Goal: Use online tool/utility: Utilize a website feature to perform a specific function

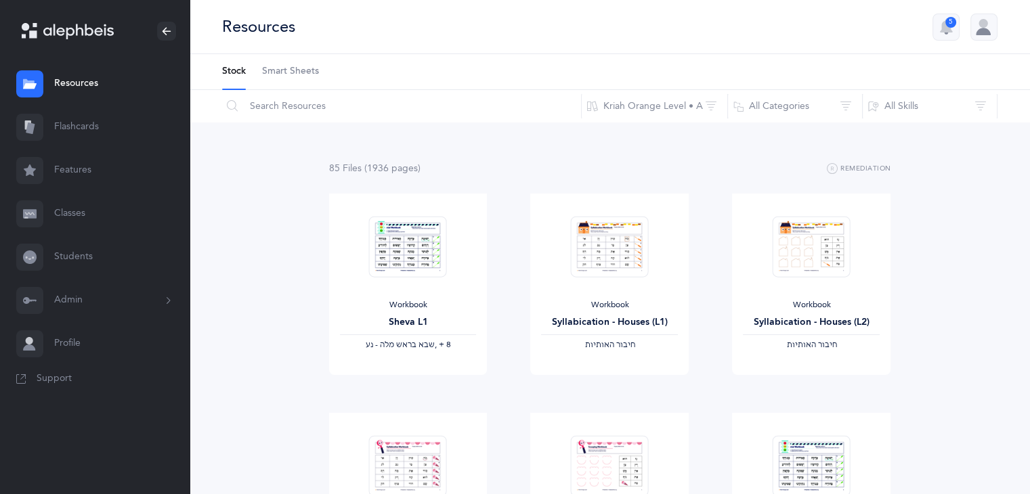
click at [87, 133] on link "Flashcards" at bounding box center [95, 127] width 190 height 43
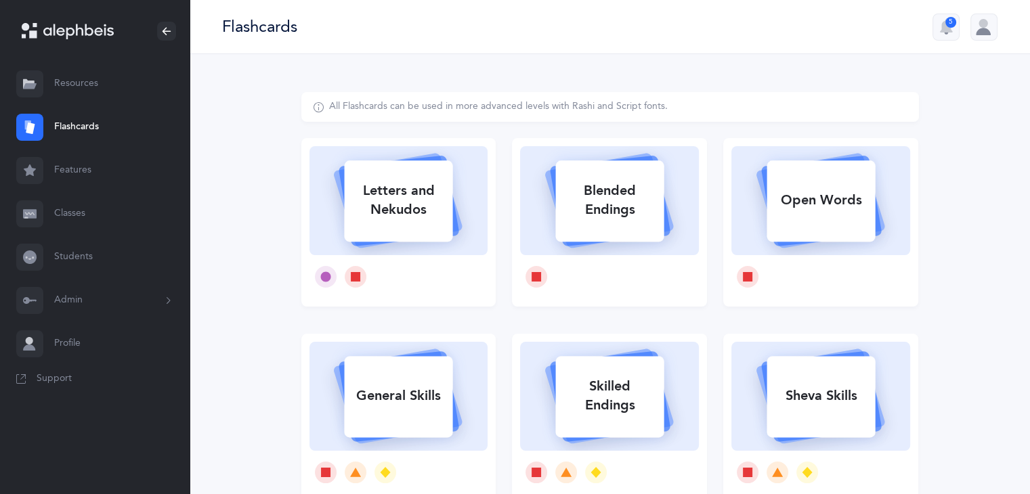
click at [376, 203] on div "Letters and Nekudos" at bounding box center [398, 200] width 108 height 54
select select
select select "single"
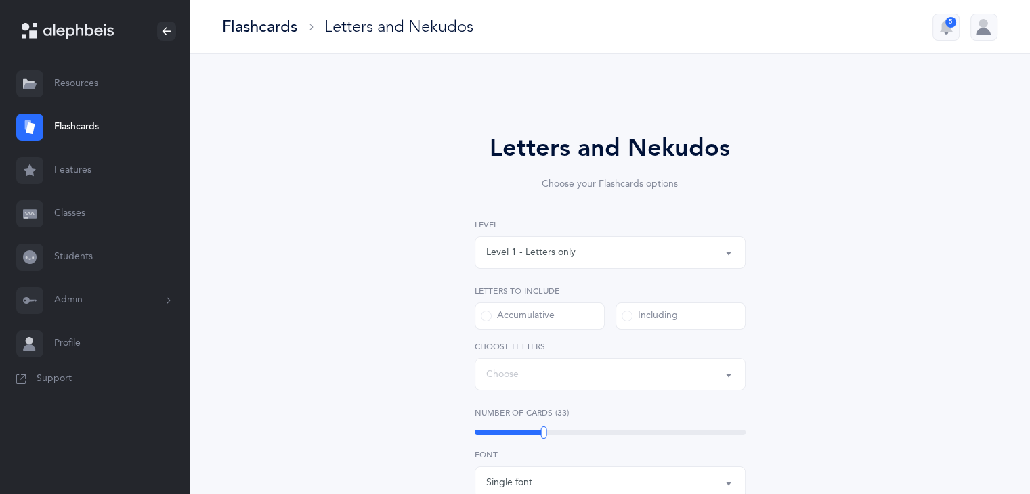
select select "27"
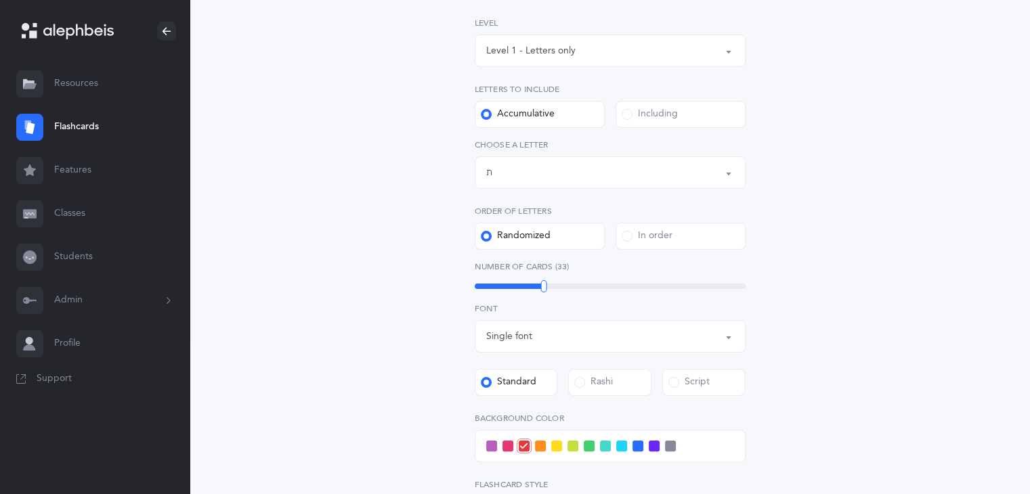
scroll to position [198, 0]
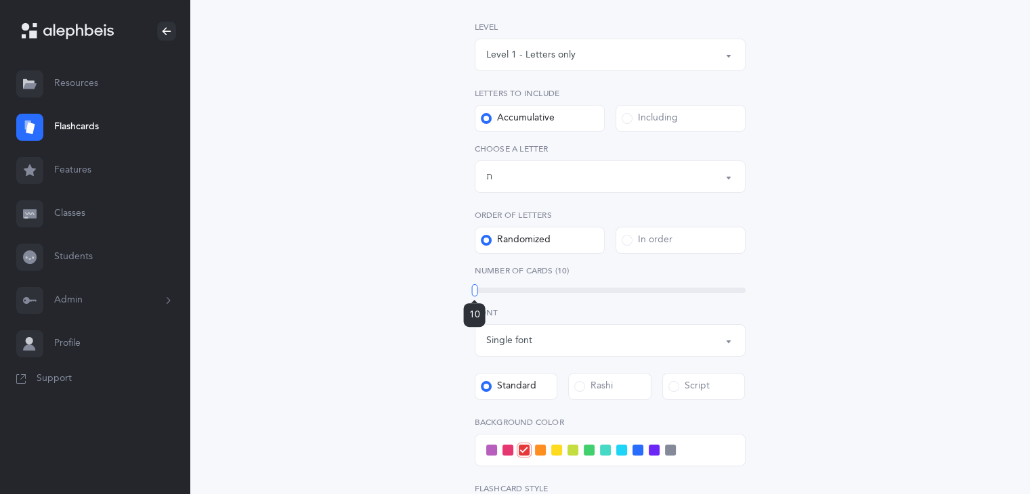
drag, startPoint x: 545, startPoint y: 289, endPoint x: 474, endPoint y: 297, distance: 71.7
click at [474, 297] on div "10" at bounding box center [474, 290] width 6 height 12
click at [579, 450] on div at bounding box center [610, 450] width 271 height 33
click at [577, 450] on span at bounding box center [573, 450] width 11 height 11
click at [0, 0] on input "checkbox" at bounding box center [0, 0] width 0 height 0
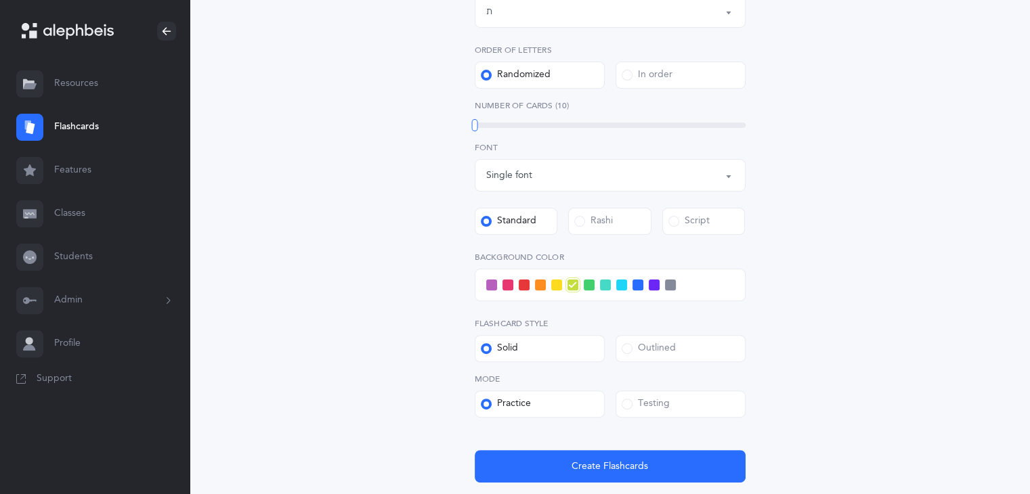
scroll to position [370, 0]
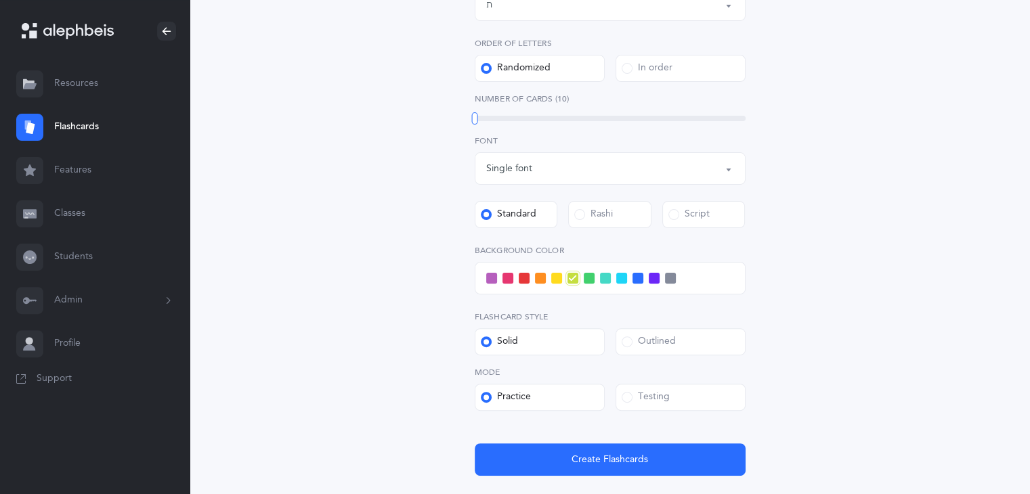
click at [627, 400] on span at bounding box center [627, 397] width 11 height 11
click at [0, 0] on input "Testing" at bounding box center [0, 0] width 0 height 0
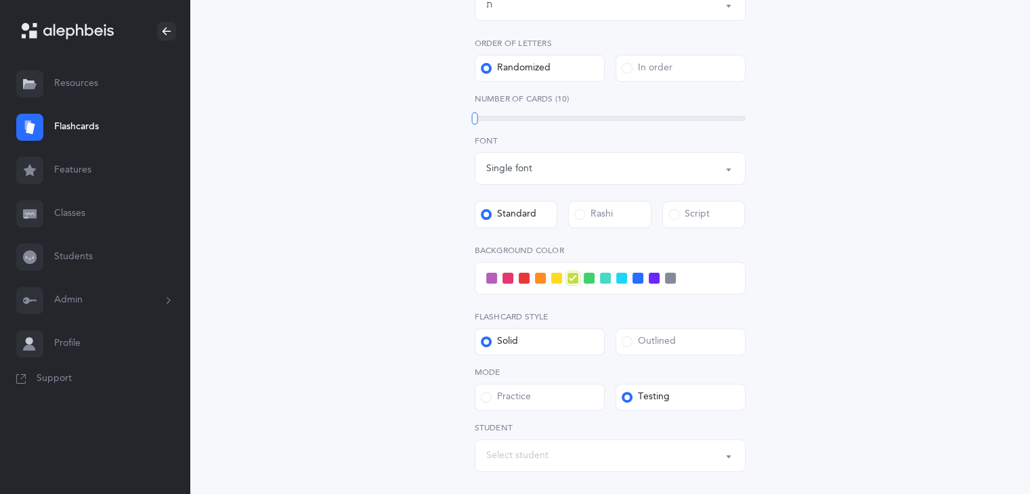
click at [565, 455] on div "Select student" at bounding box center [610, 455] width 248 height 23
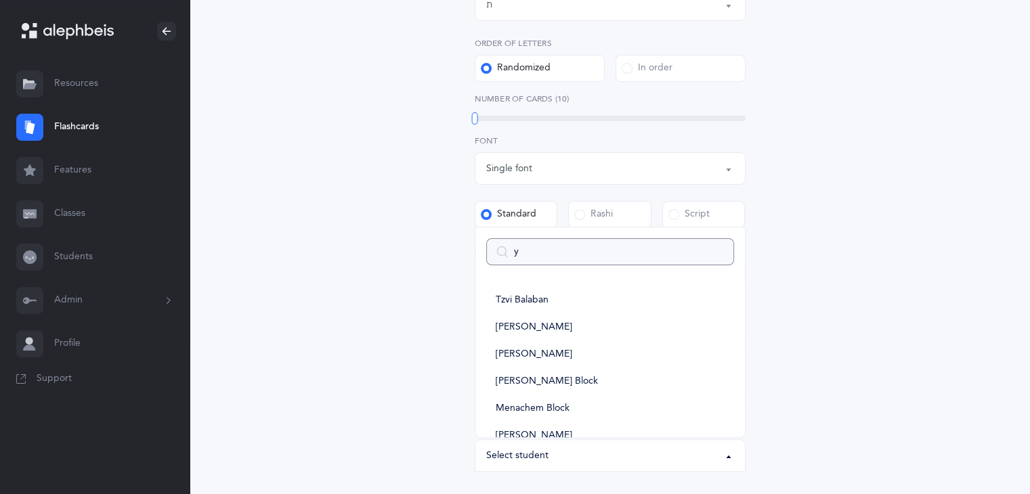
type input "yi"
select select
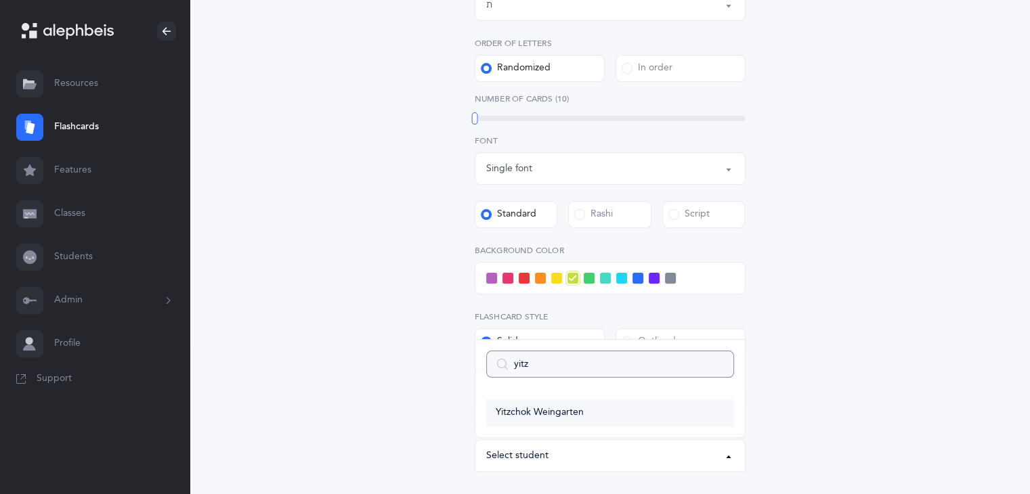
type input "yitz"
click at [551, 412] on span "Yitzchok Weingarten" at bounding box center [540, 413] width 88 height 12
select select "11782"
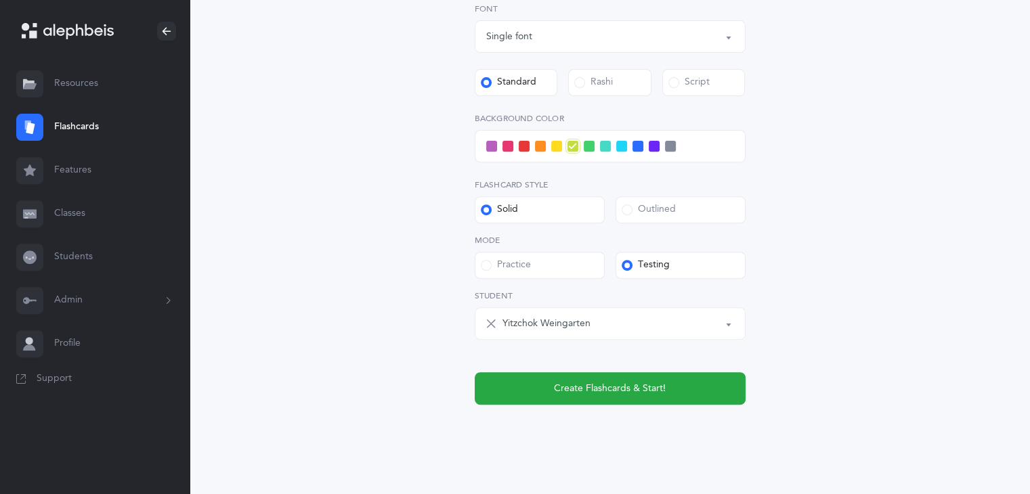
scroll to position [501, 0]
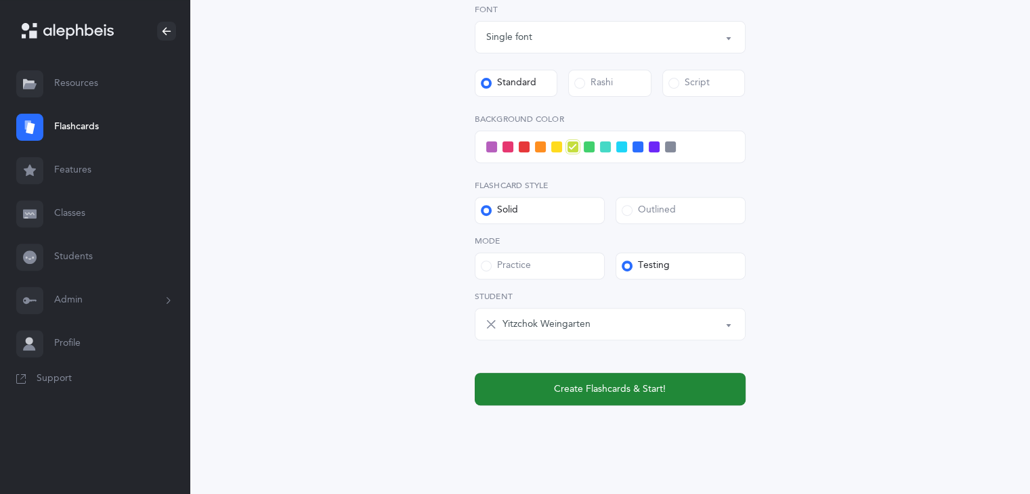
click at [635, 390] on span "Create Flashcards & Start!" at bounding box center [610, 390] width 112 height 14
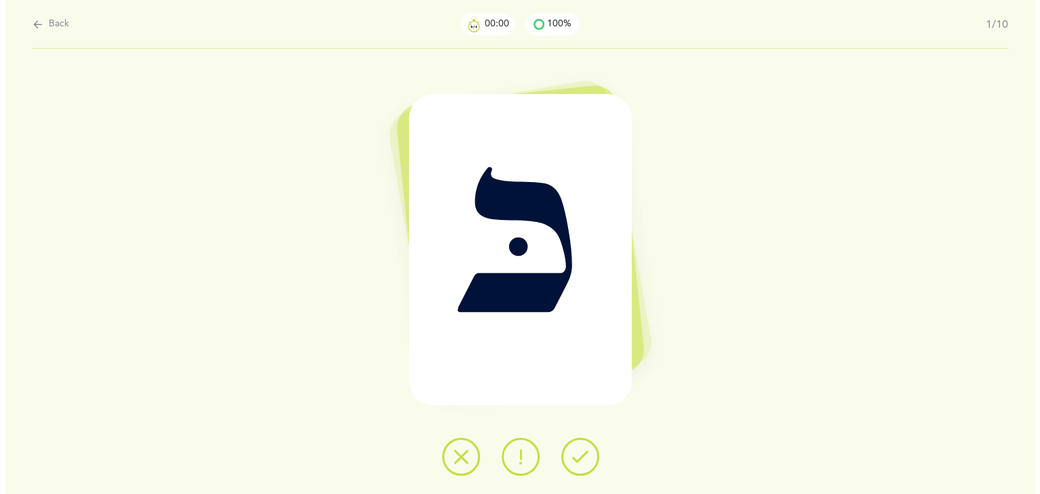
scroll to position [0, 0]
click at [584, 463] on icon at bounding box center [580, 457] width 16 height 16
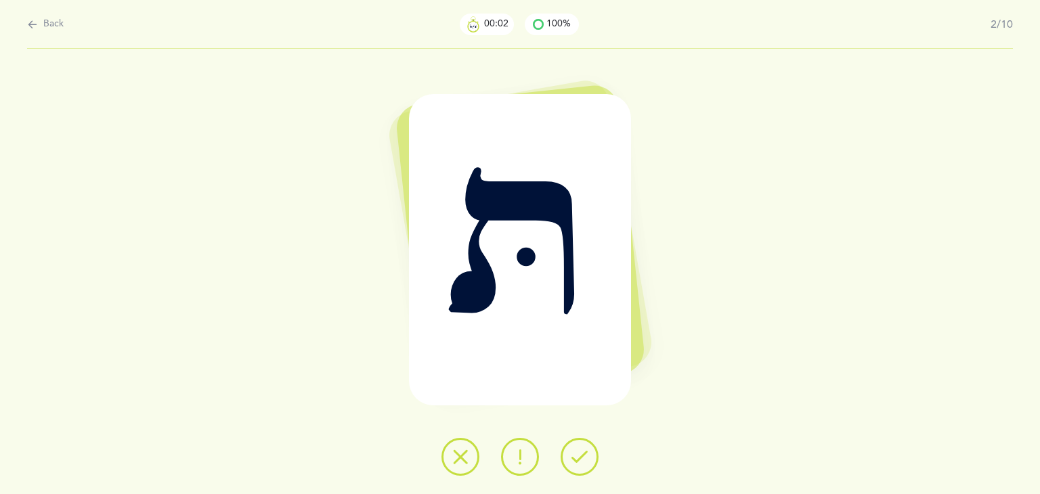
click at [584, 463] on icon at bounding box center [580, 457] width 16 height 16
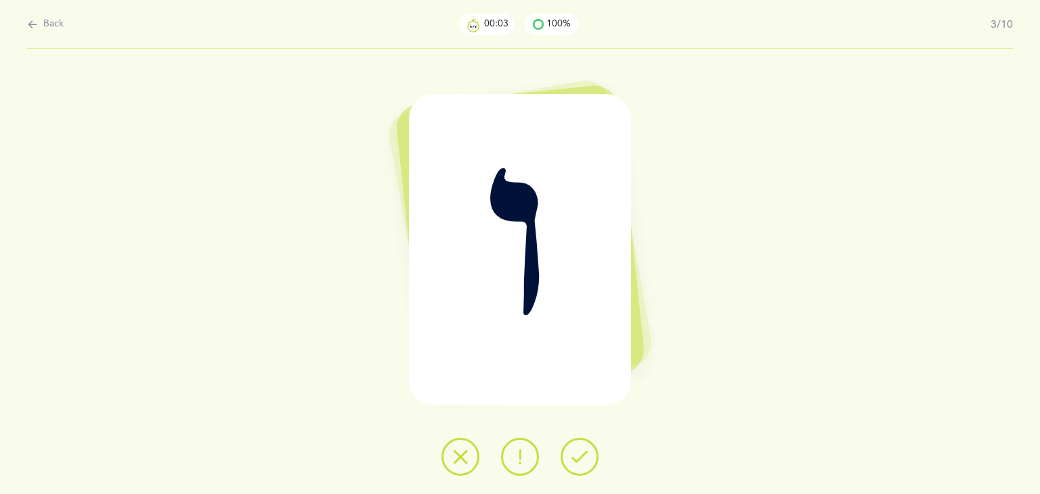
click at [584, 463] on icon at bounding box center [580, 457] width 16 height 16
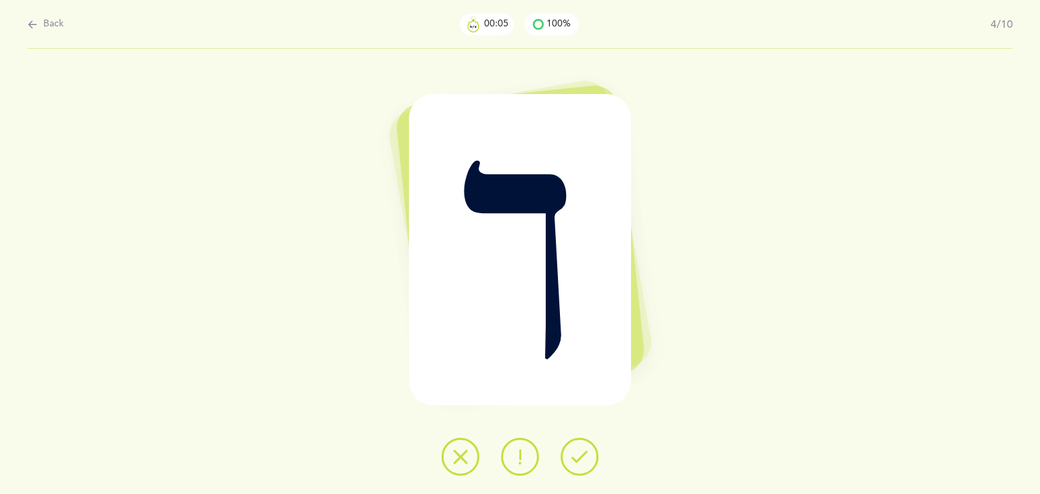
click at [584, 463] on icon at bounding box center [580, 457] width 16 height 16
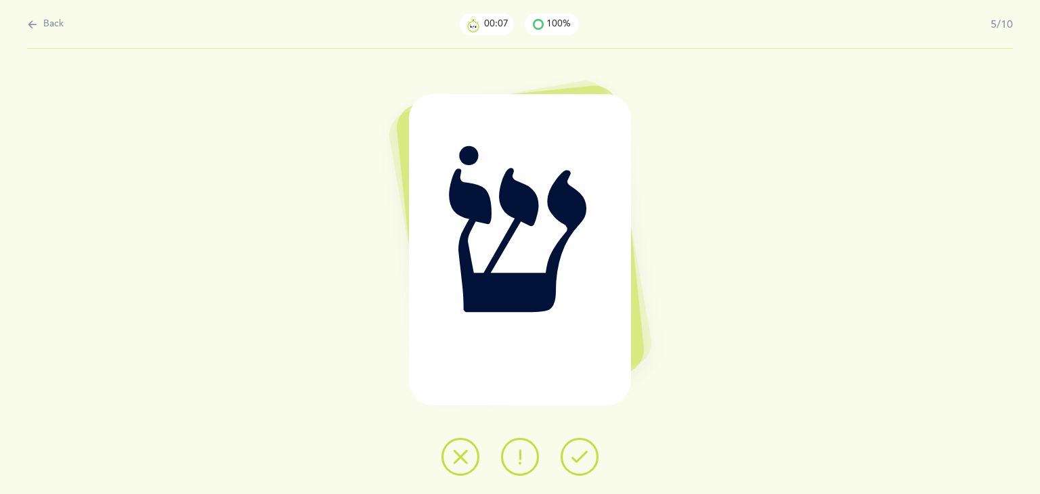
click at [584, 463] on icon at bounding box center [580, 457] width 16 height 16
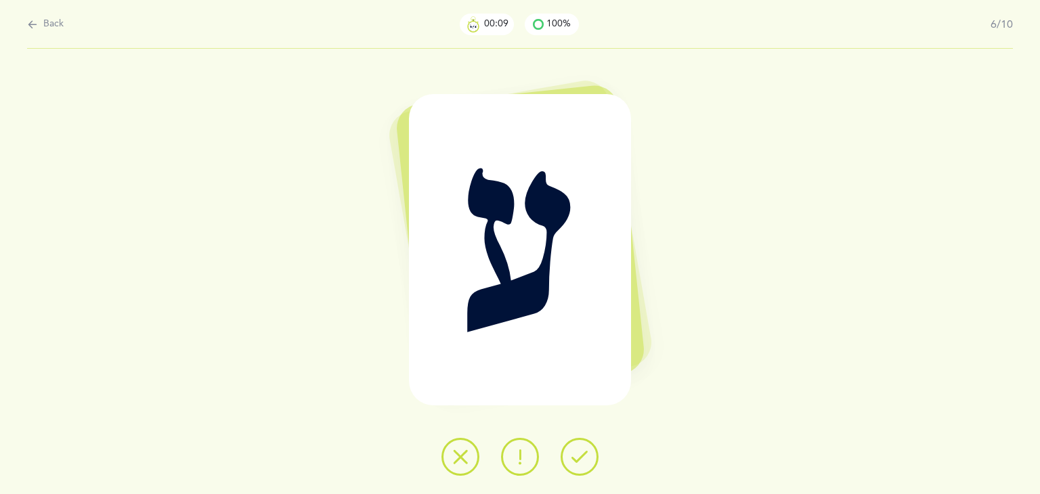
click at [584, 463] on icon at bounding box center [580, 457] width 16 height 16
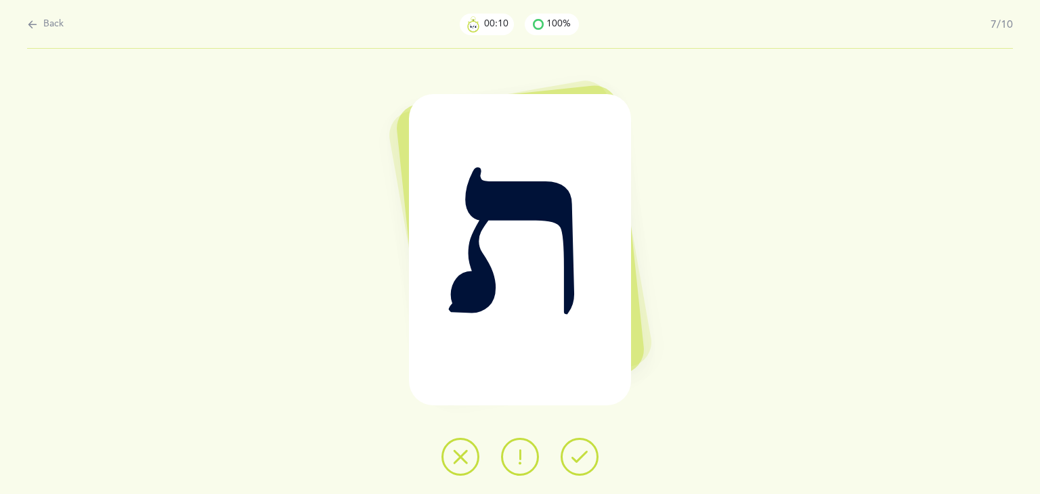
click at [584, 463] on icon at bounding box center [580, 457] width 16 height 16
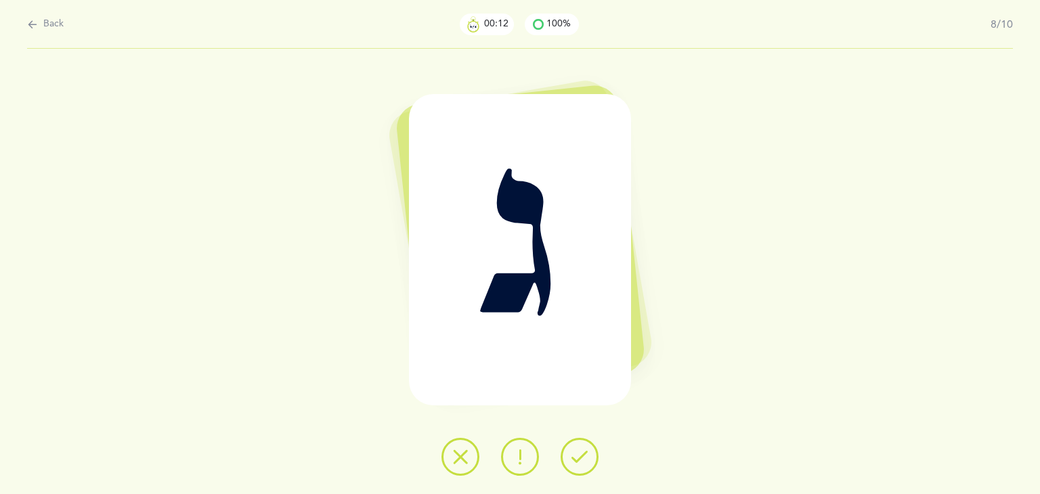
click at [584, 463] on icon at bounding box center [580, 457] width 16 height 16
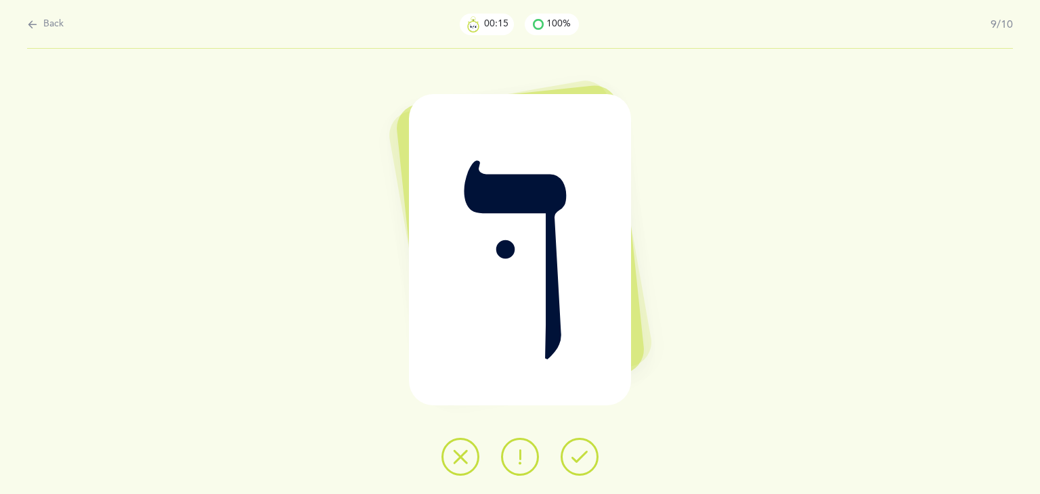
click at [584, 463] on icon at bounding box center [580, 457] width 16 height 16
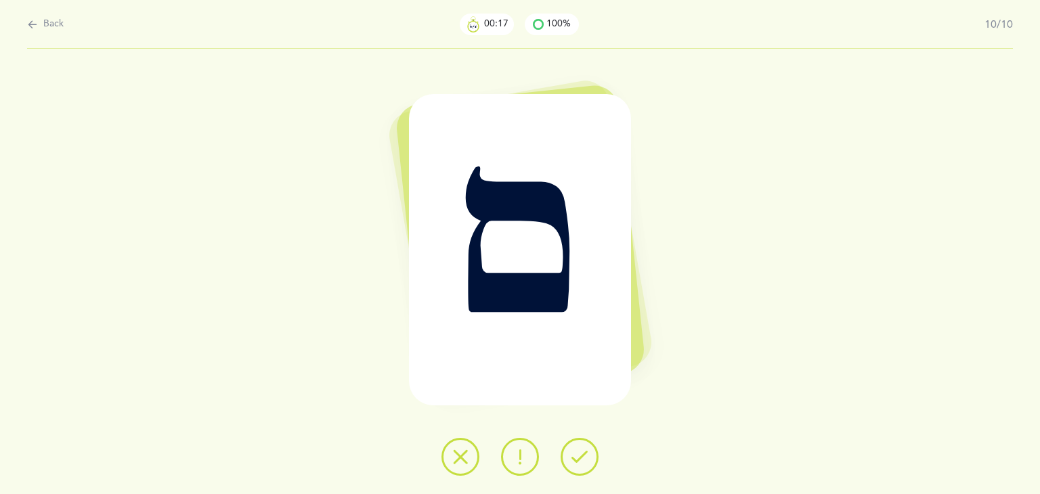
click at [584, 463] on icon at bounding box center [580, 457] width 16 height 16
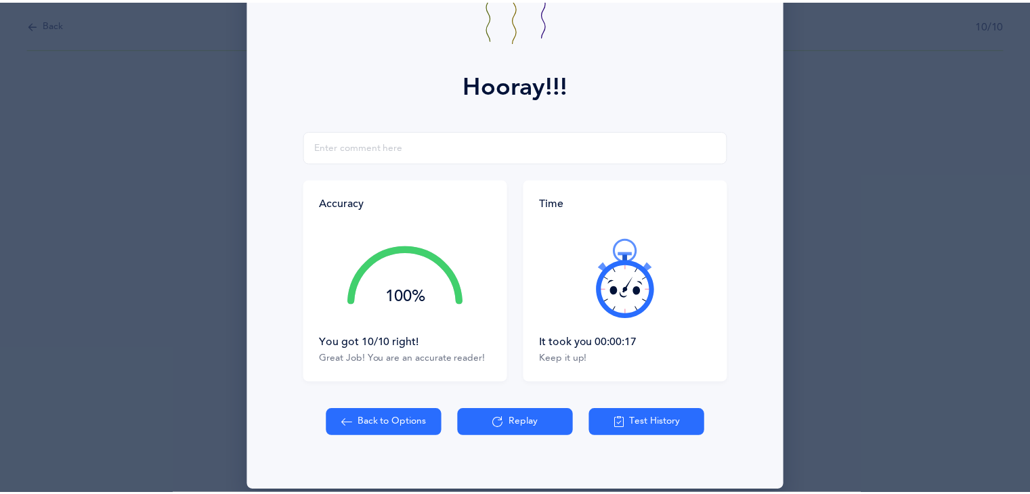
scroll to position [137, 0]
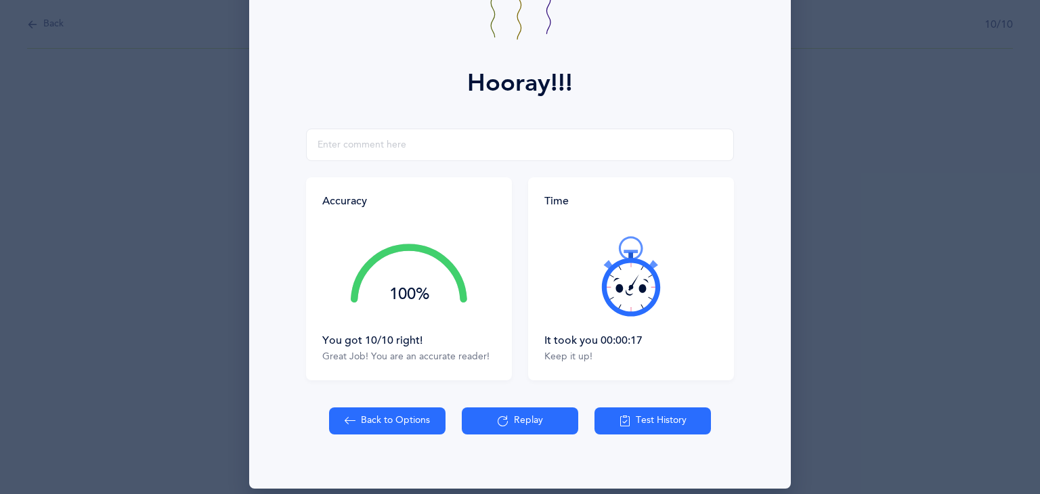
click at [382, 423] on button "Back to Options" at bounding box center [387, 421] width 116 height 27
select select "27"
select select "single"
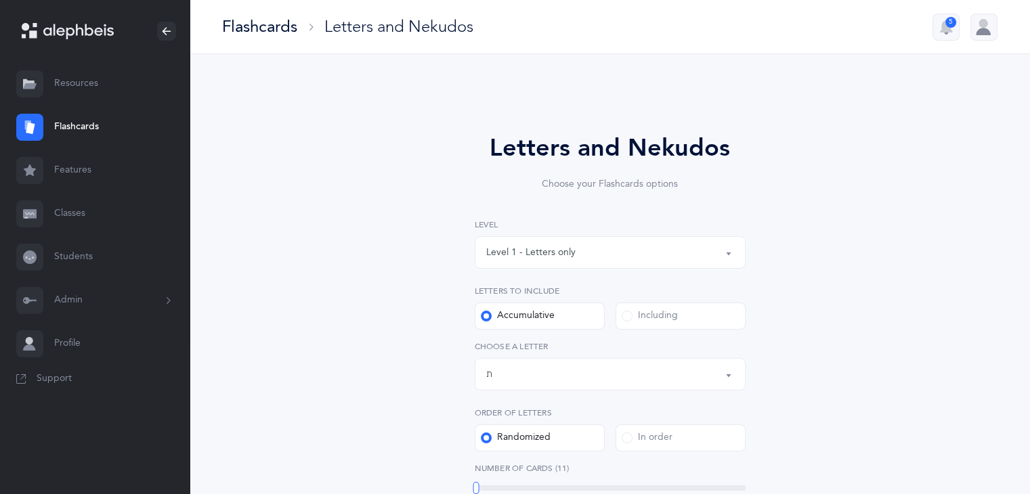
drag, startPoint x: 547, startPoint y: 486, endPoint x: 476, endPoint y: 484, distance: 71.2
click at [476, 486] on div "11" at bounding box center [610, 488] width 271 height 5
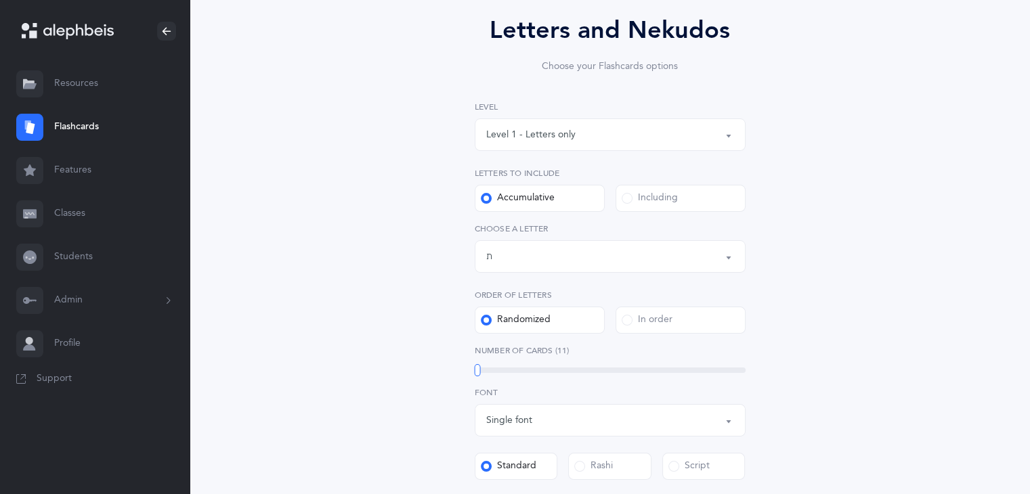
scroll to position [107, 0]
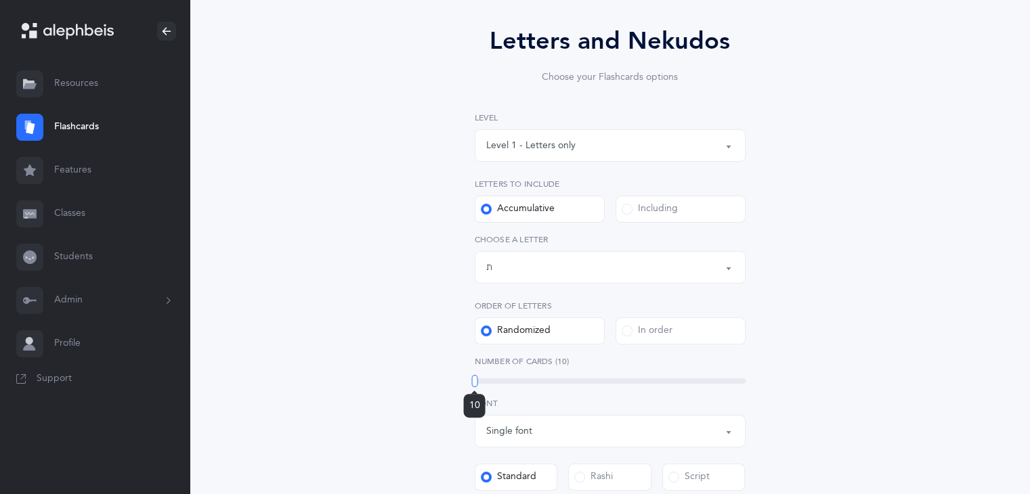
drag, startPoint x: 481, startPoint y: 378, endPoint x: 474, endPoint y: 377, distance: 6.9
click at [475, 379] on div "10" at bounding box center [610, 381] width 271 height 5
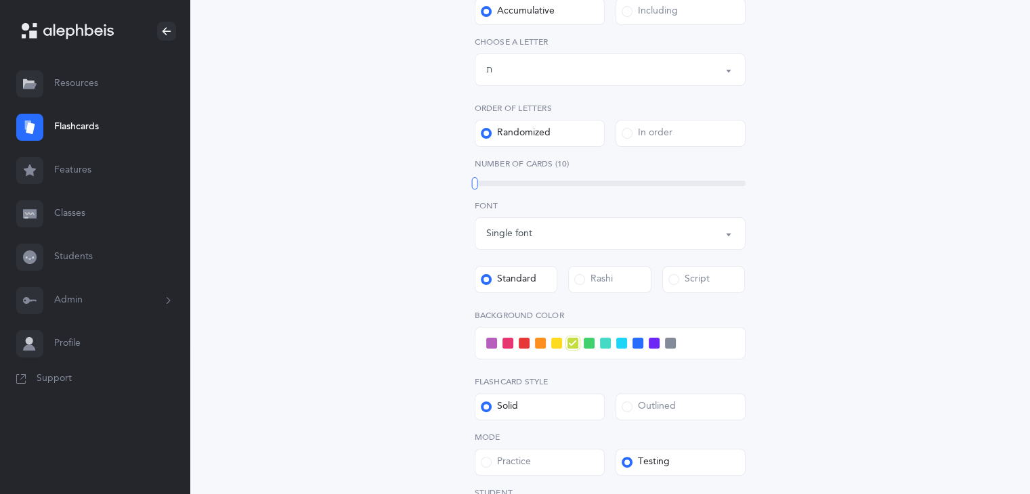
scroll to position [306, 0]
click at [492, 345] on span at bounding box center [491, 342] width 11 height 11
click at [0, 0] on input "checkbox" at bounding box center [0, 0] width 0 height 0
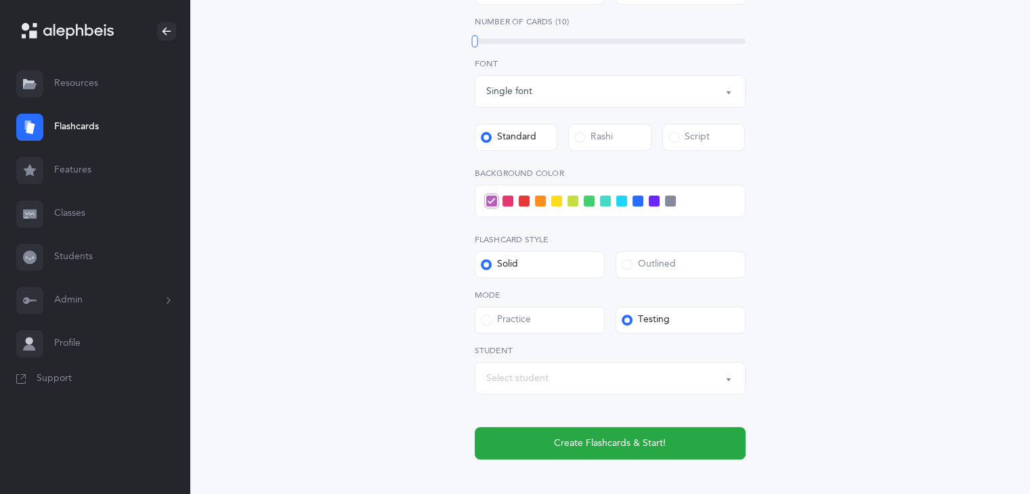
scroll to position [521, 0]
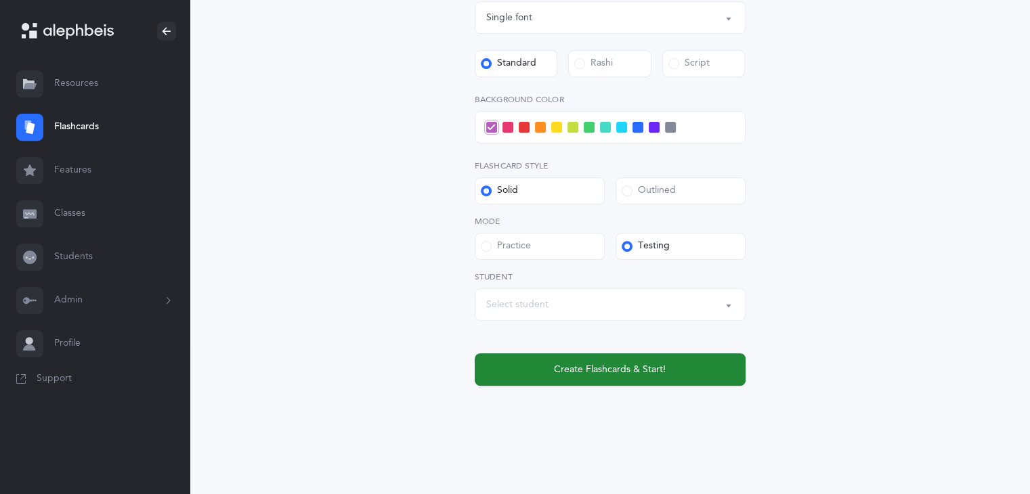
click at [605, 372] on span "Create Flashcards & Start!" at bounding box center [610, 370] width 112 height 14
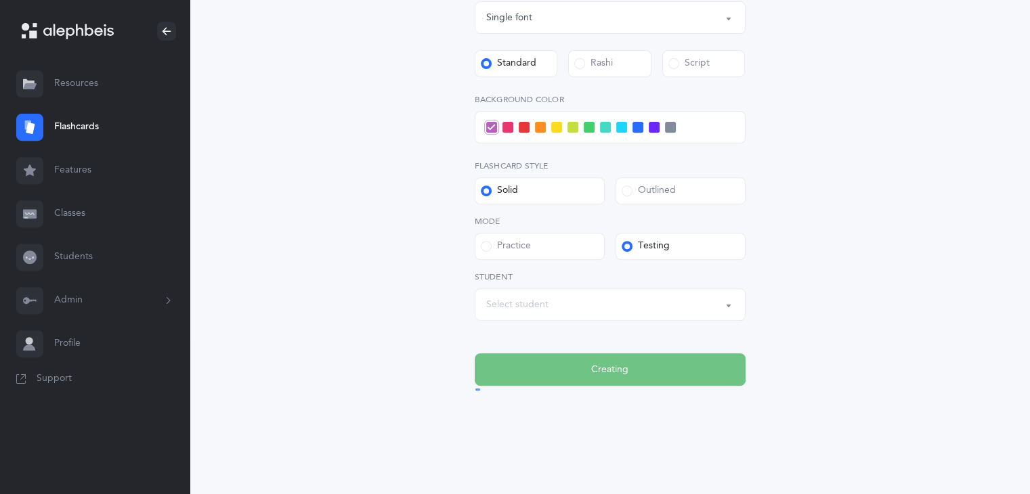
click at [575, 307] on div "Select student" at bounding box center [610, 304] width 248 height 23
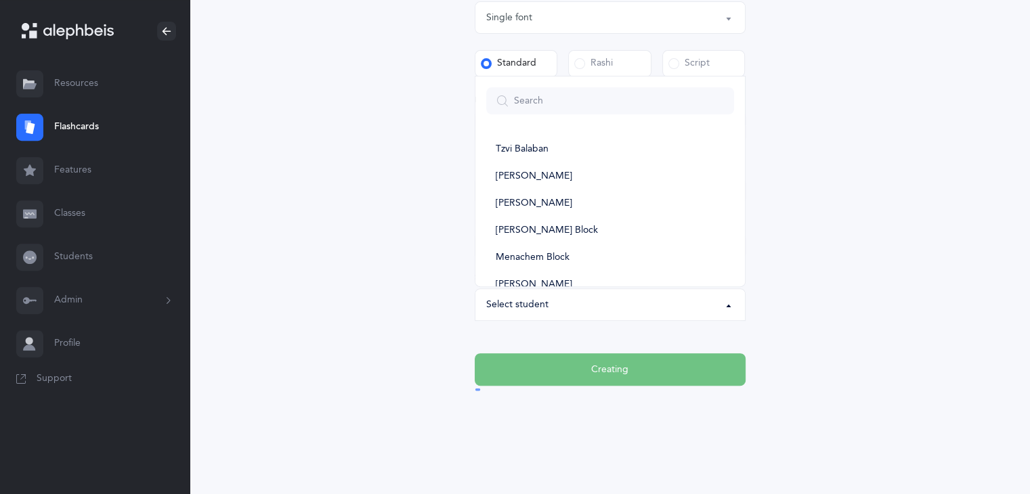
scroll to position [0, 0]
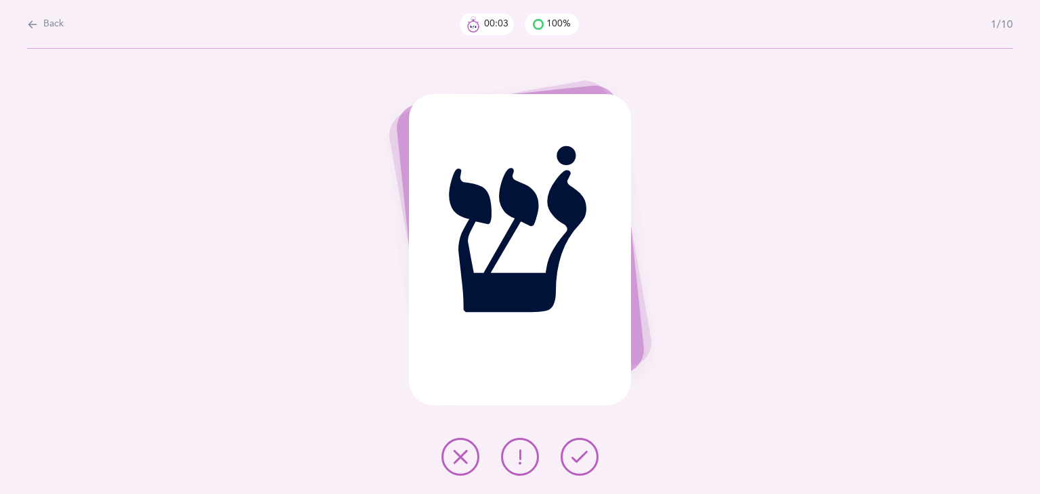
click at [22, 18] on div "Back 00:03 100% 1/10 שׁ" at bounding box center [520, 247] width 1040 height 494
click at [29, 29] on icon at bounding box center [32, 24] width 11 height 15
select select "27"
select select "single"
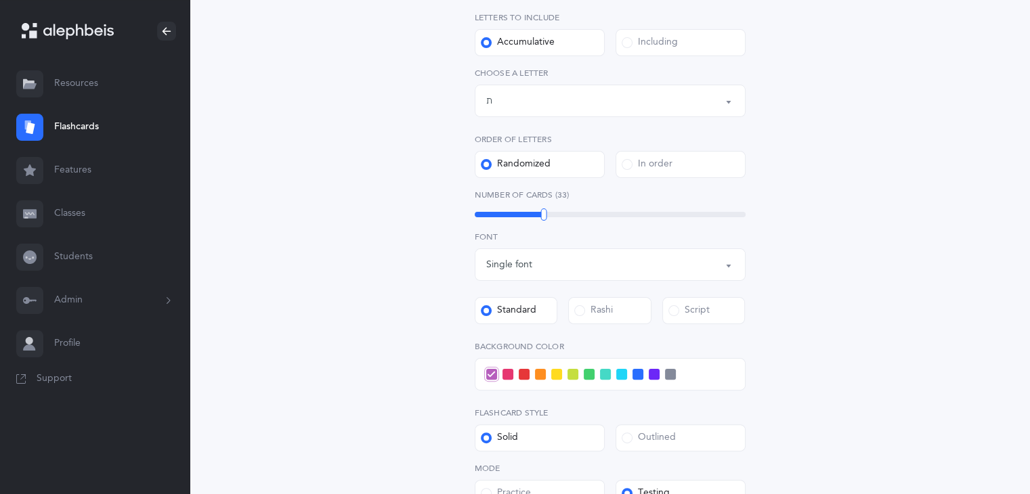
scroll to position [269, 0]
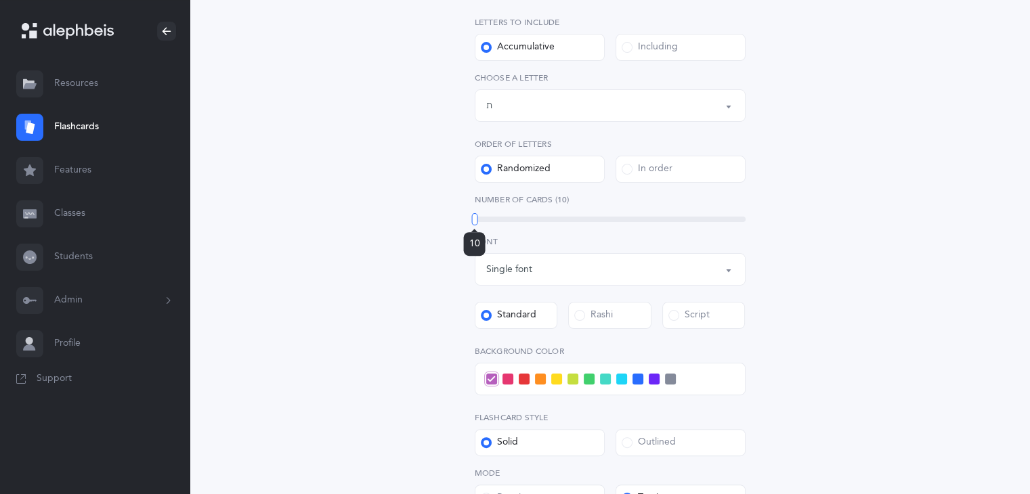
drag, startPoint x: 541, startPoint y: 221, endPoint x: 474, endPoint y: 223, distance: 67.1
click at [474, 223] on div at bounding box center [474, 219] width 6 height 12
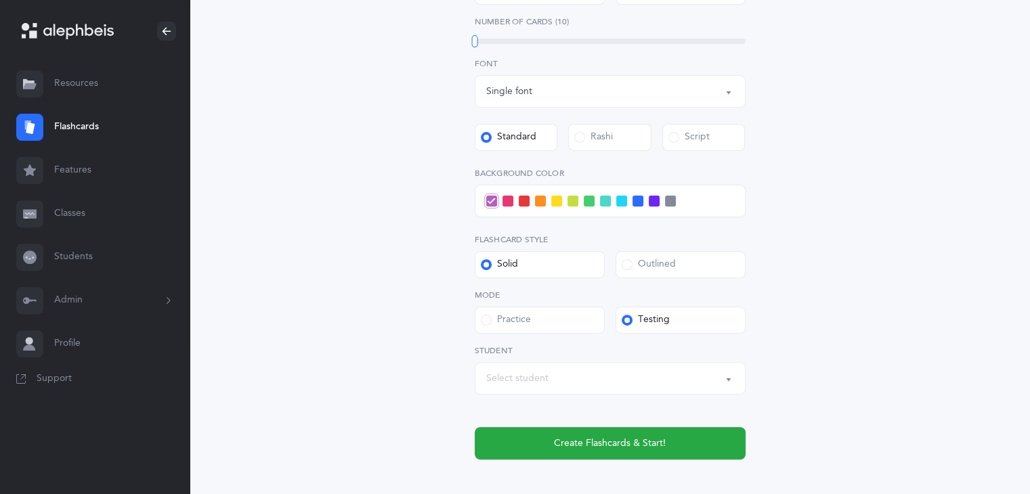
scroll to position [446, 0]
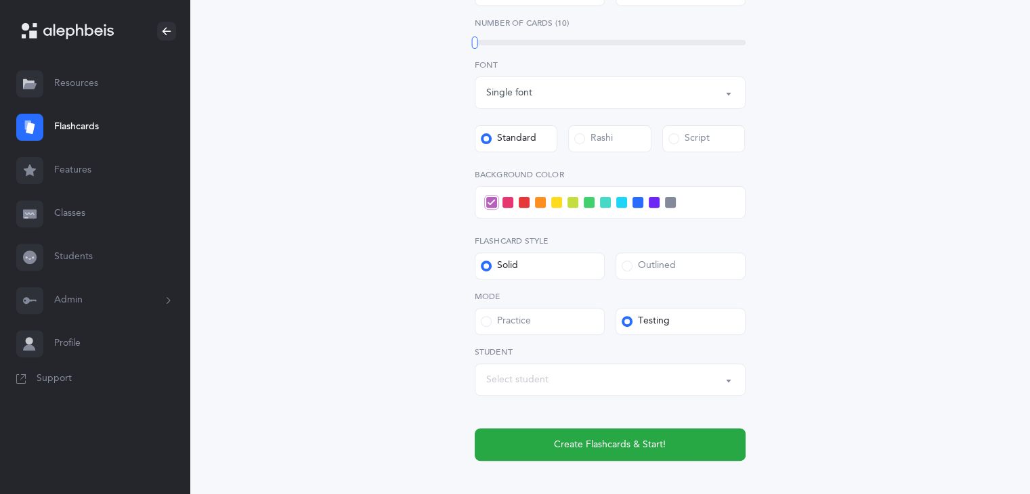
click at [650, 382] on div "Select student" at bounding box center [610, 379] width 248 height 23
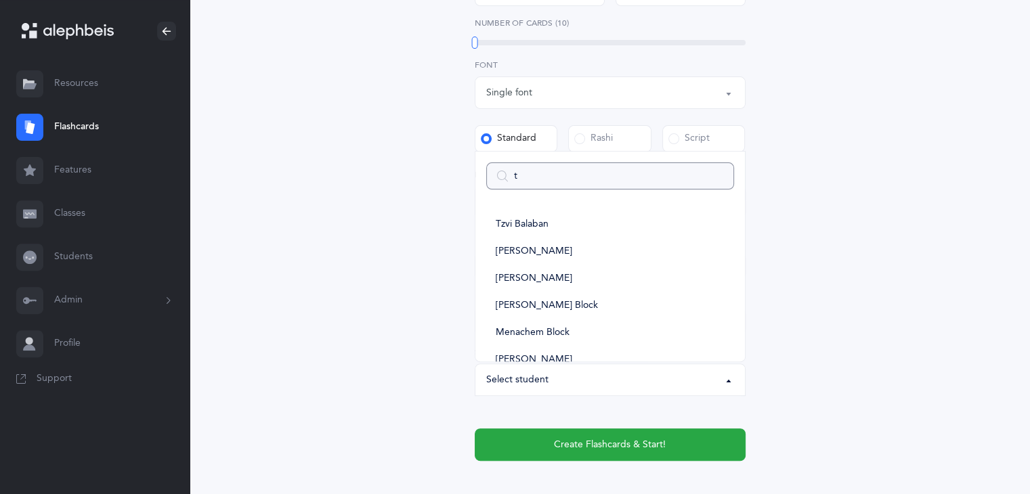
type input "tz"
select select
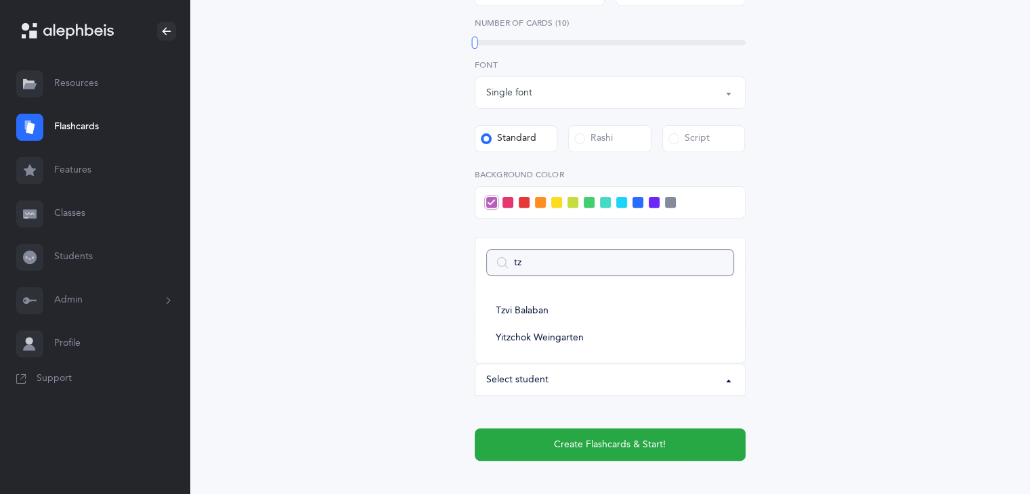
type input "tzv"
select select
type input "tzv"
click at [554, 346] on link "Tzvi Balaban" at bounding box center [610, 338] width 248 height 27
select select "11773"
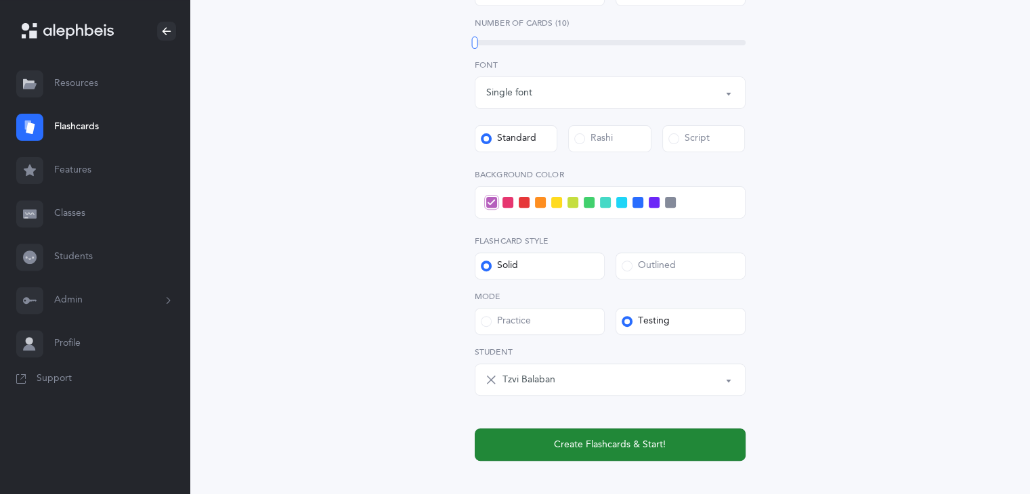
click at [710, 448] on button "Create Flashcards & Start!" at bounding box center [610, 445] width 271 height 33
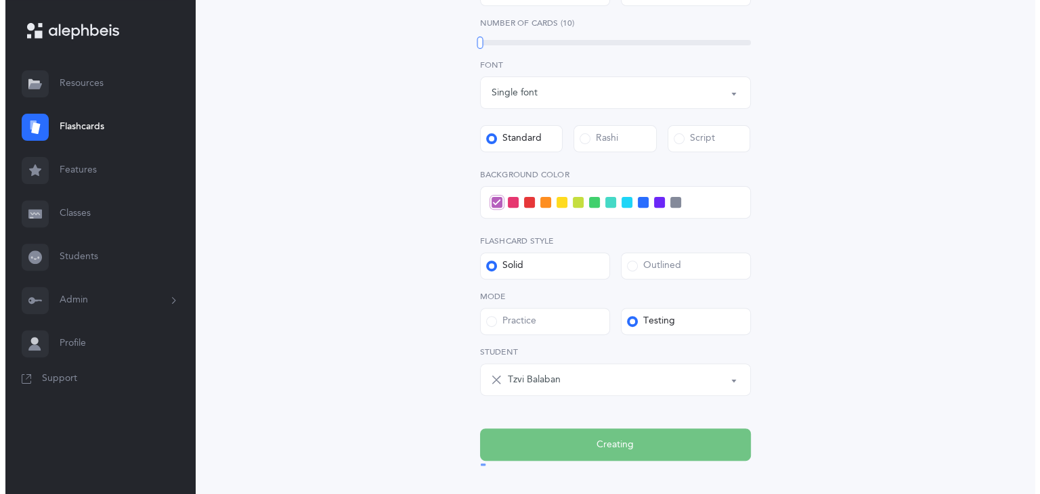
scroll to position [0, 0]
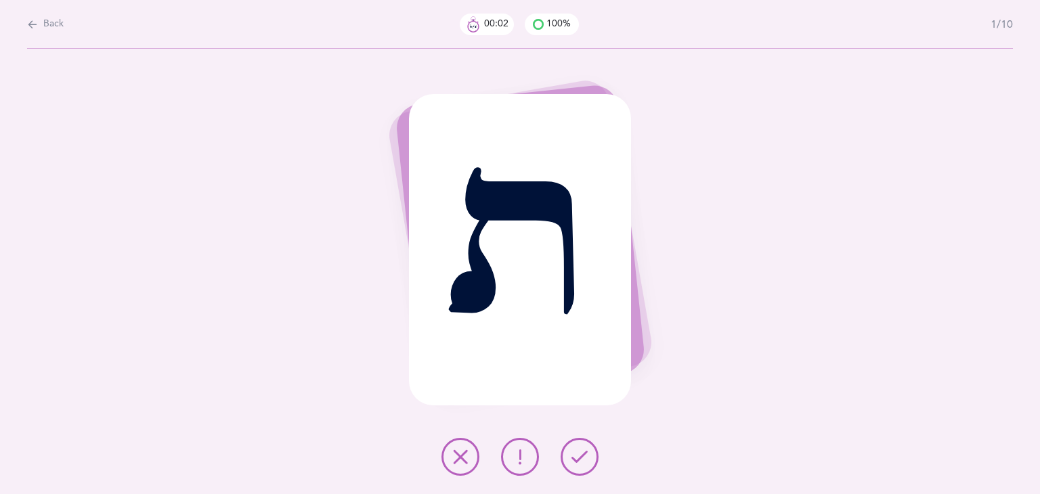
click at [581, 462] on icon at bounding box center [580, 457] width 16 height 16
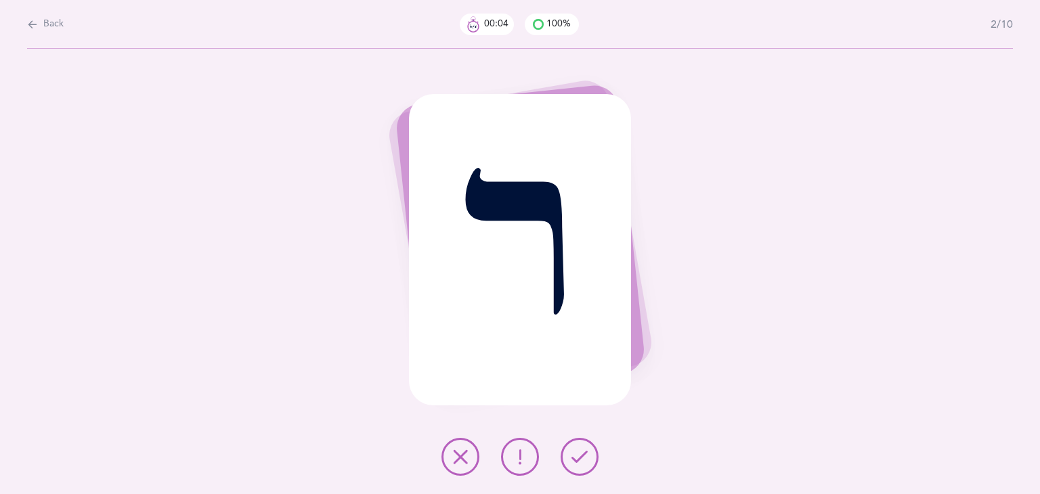
click at [581, 462] on icon at bounding box center [580, 457] width 16 height 16
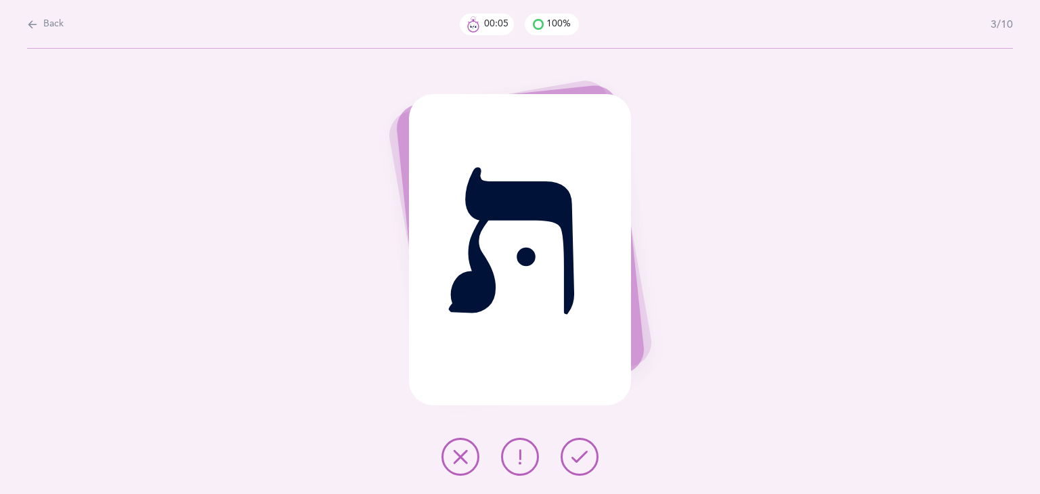
click at [581, 462] on icon at bounding box center [580, 457] width 16 height 16
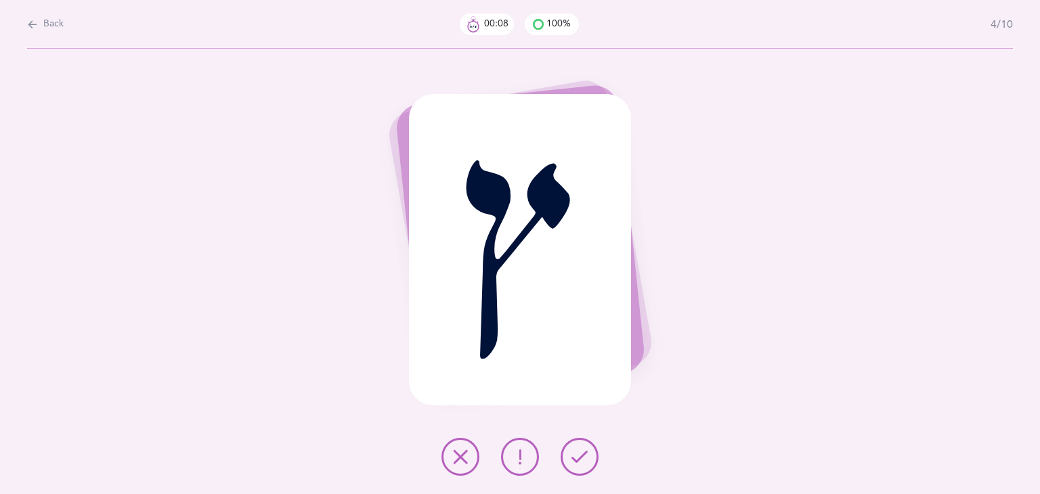
click at [581, 462] on icon at bounding box center [580, 457] width 16 height 16
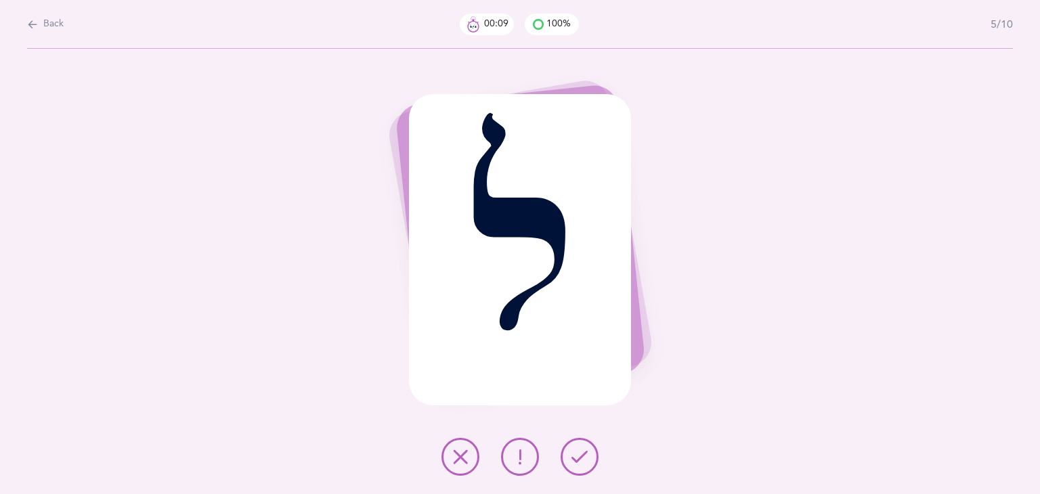
click at [581, 462] on icon at bounding box center [580, 457] width 16 height 16
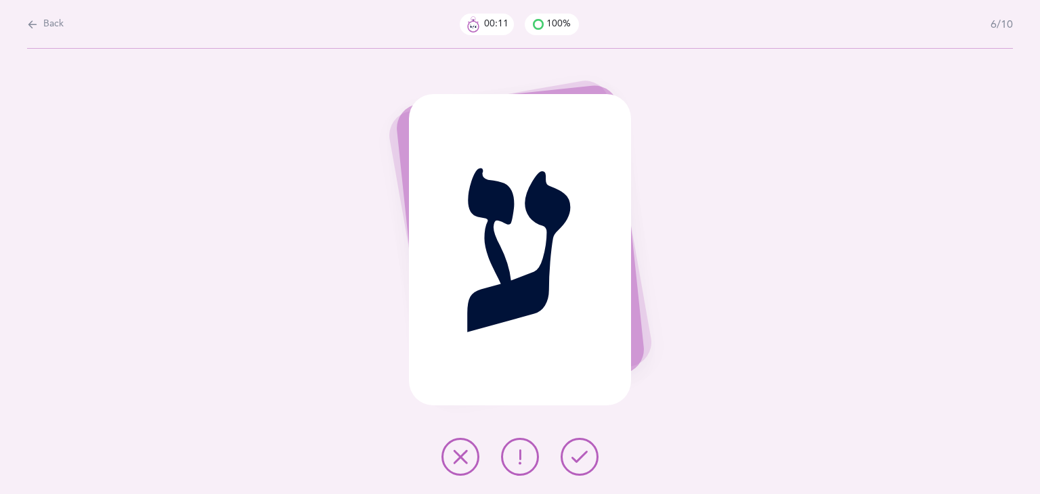
click at [581, 462] on icon at bounding box center [580, 457] width 16 height 16
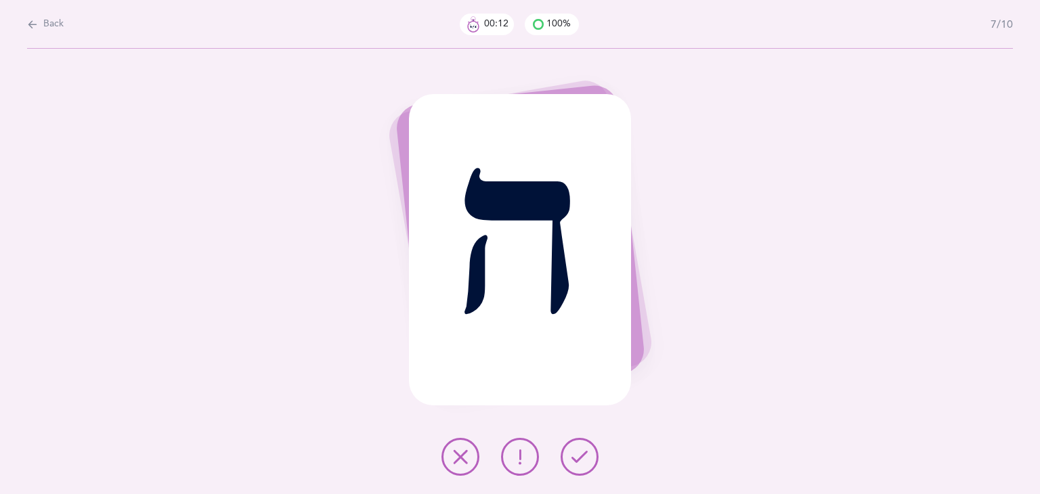
click at [581, 462] on icon at bounding box center [580, 457] width 16 height 16
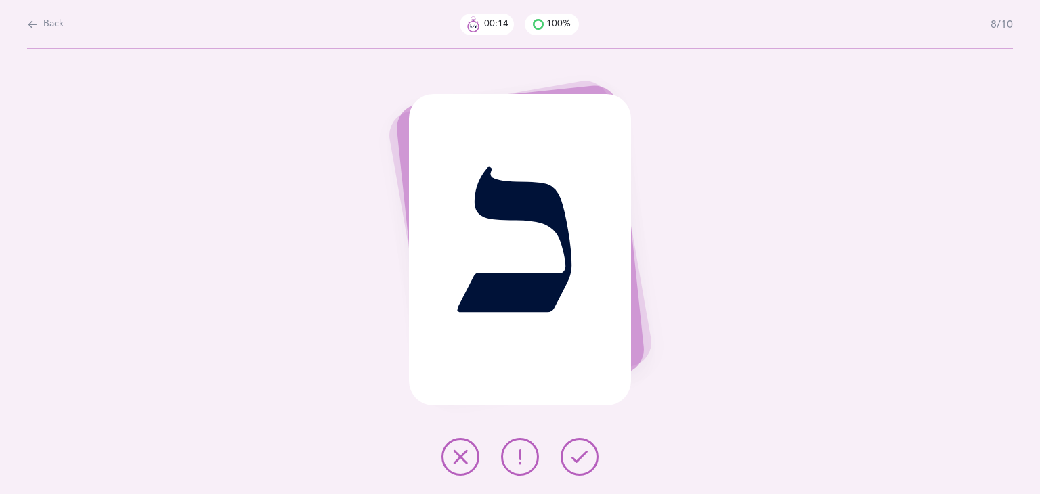
click at [581, 462] on icon at bounding box center [580, 457] width 16 height 16
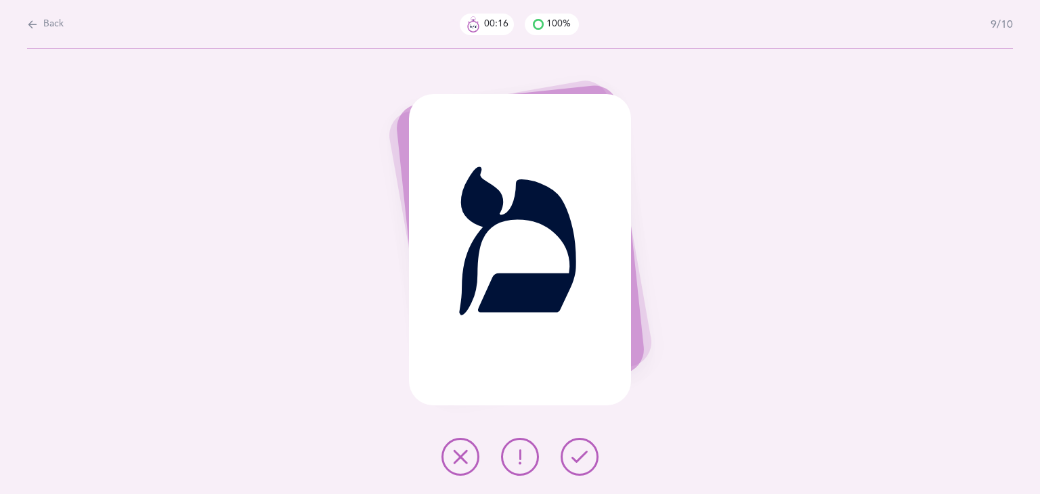
click at [581, 462] on icon at bounding box center [580, 457] width 16 height 16
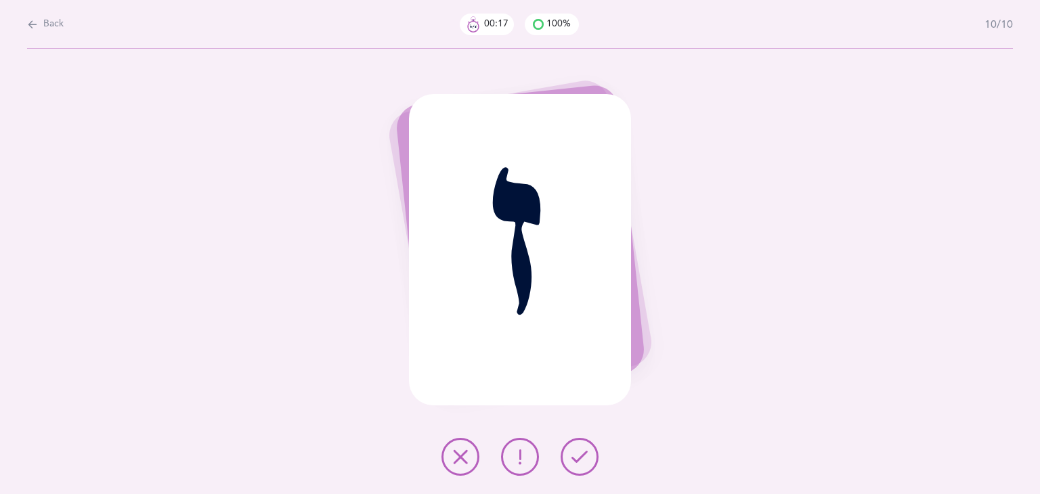
click at [581, 462] on icon at bounding box center [580, 457] width 16 height 16
